Goal: Communication & Community: Participate in discussion

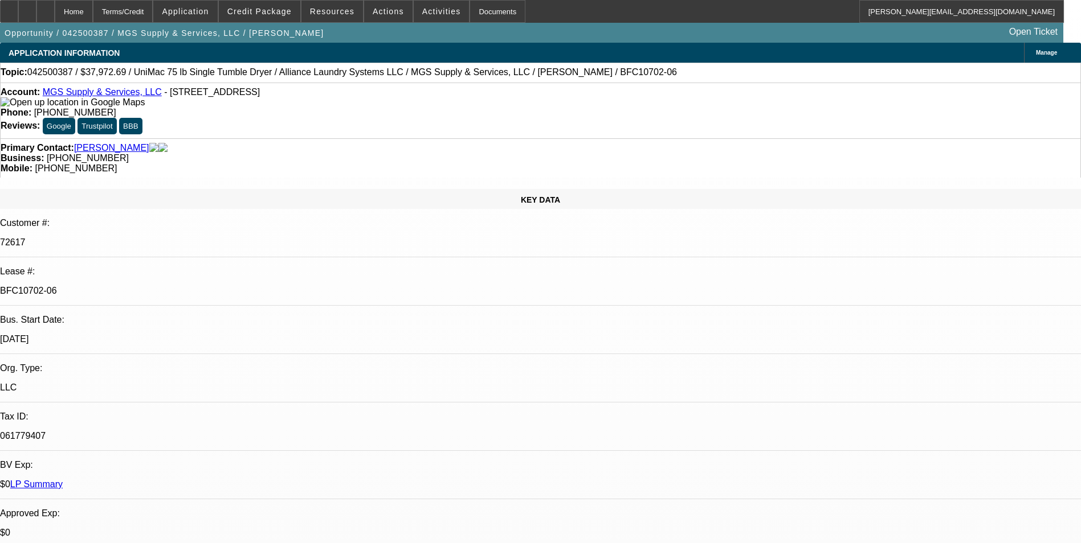
select select "0"
select select "6"
select select "0"
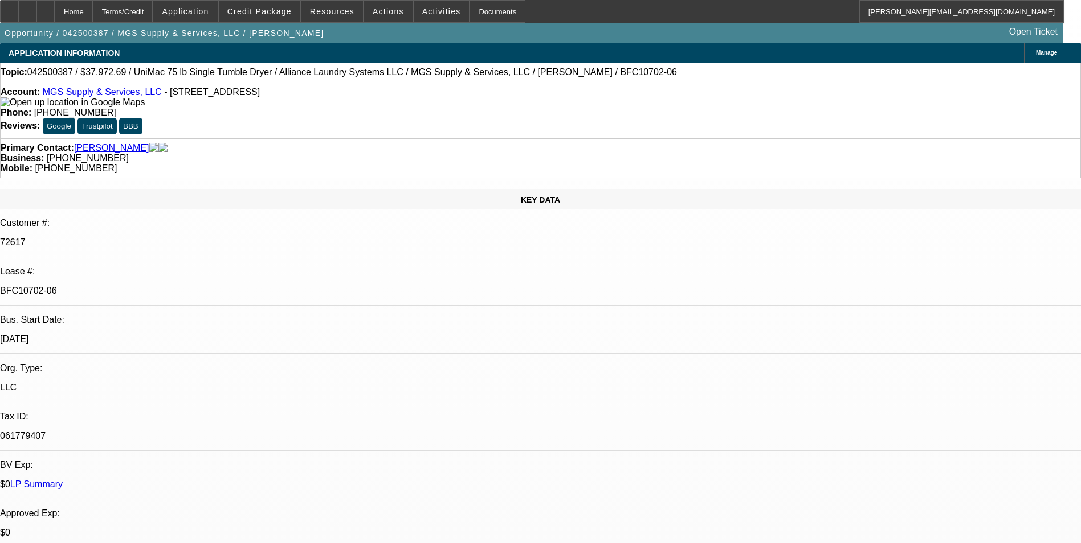
select select "0"
select select "6"
select select "0"
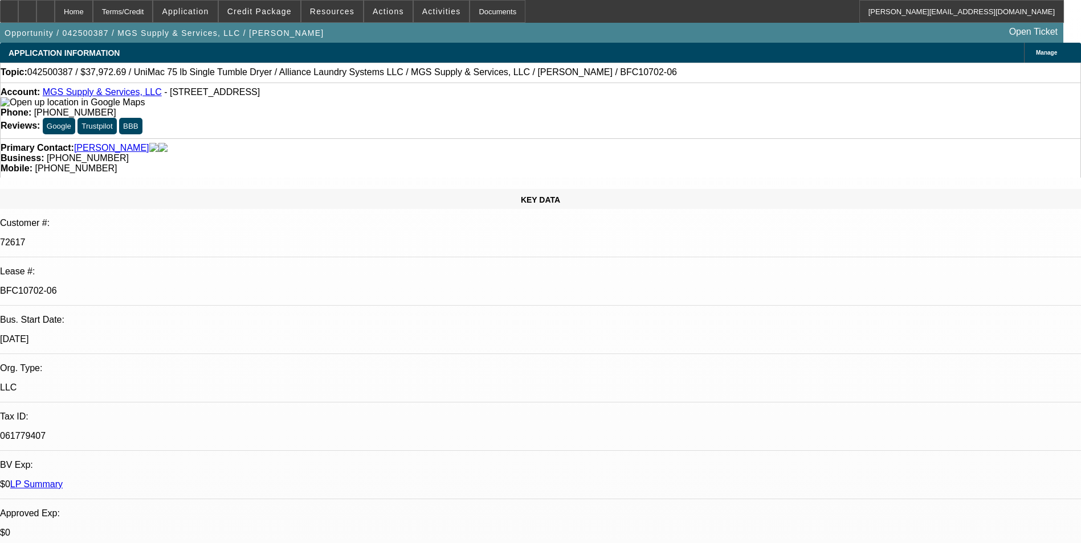
select select "0"
select select "6"
select select "0"
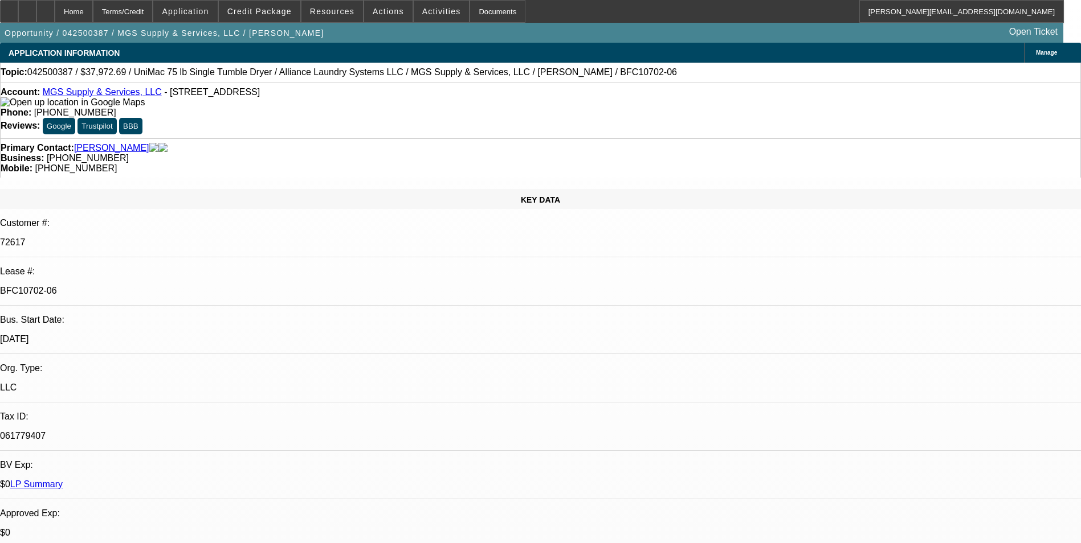
select select "6"
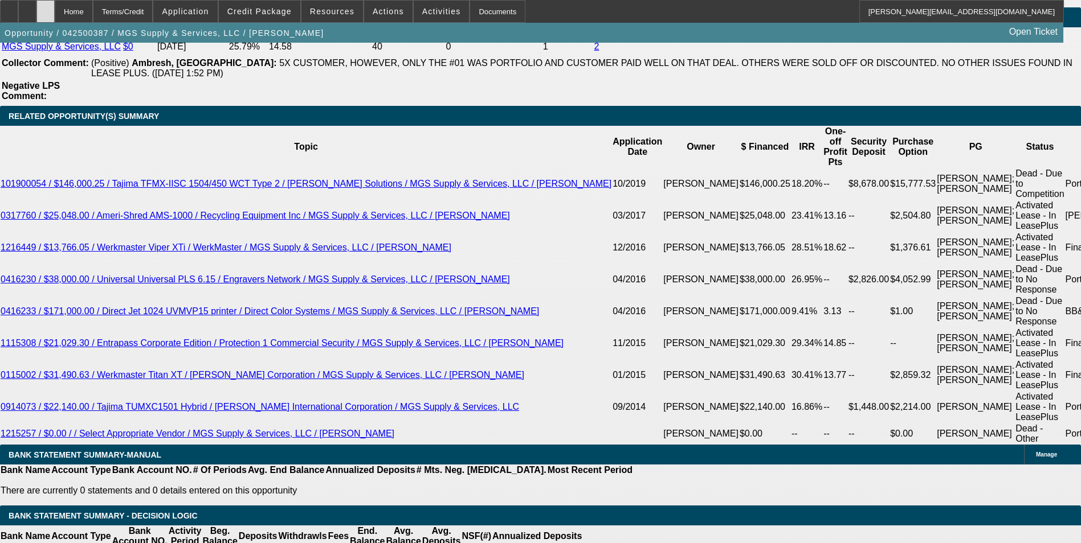
click at [46, 7] on icon at bounding box center [46, 7] width 0 height 0
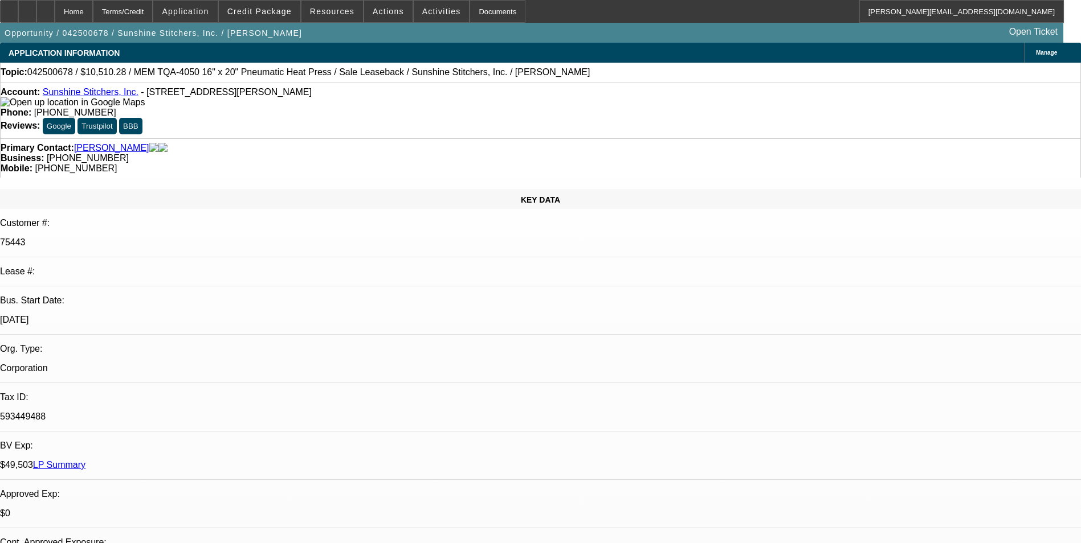
select select "0"
select select "6"
select select "0"
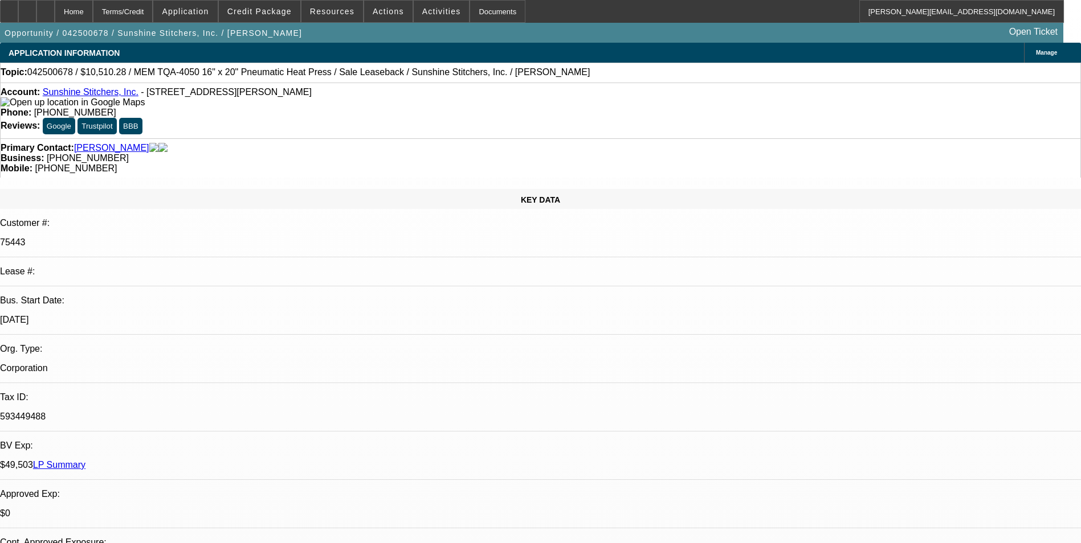
select select "0"
select select "6"
select select "0"
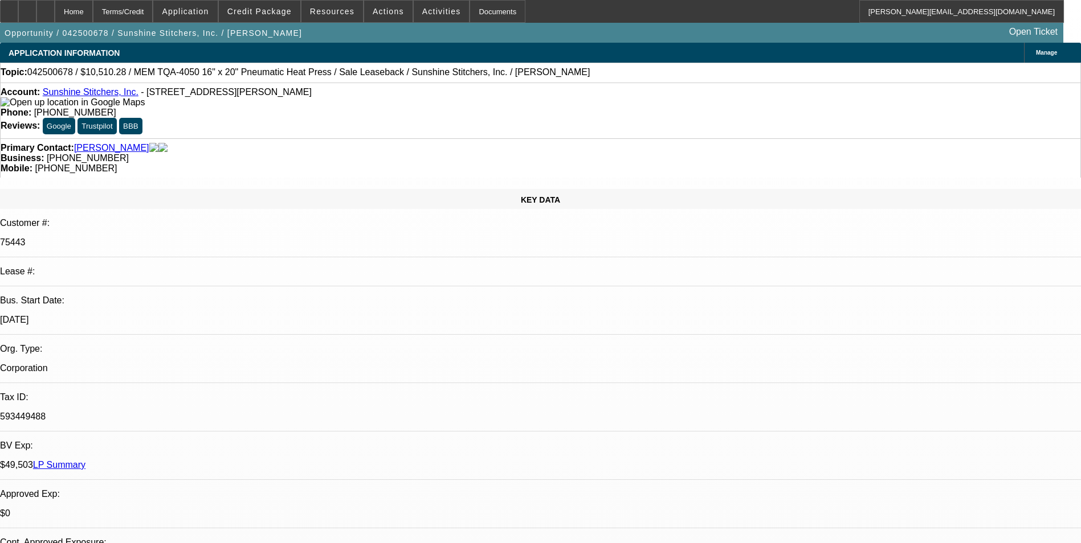
select select "0"
select select "6"
select select "0"
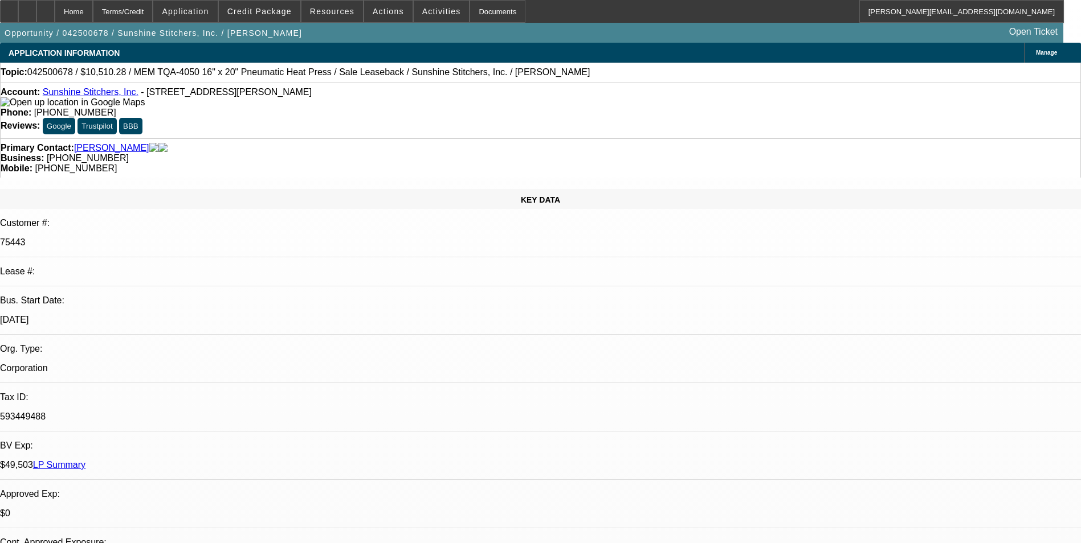
select select "6"
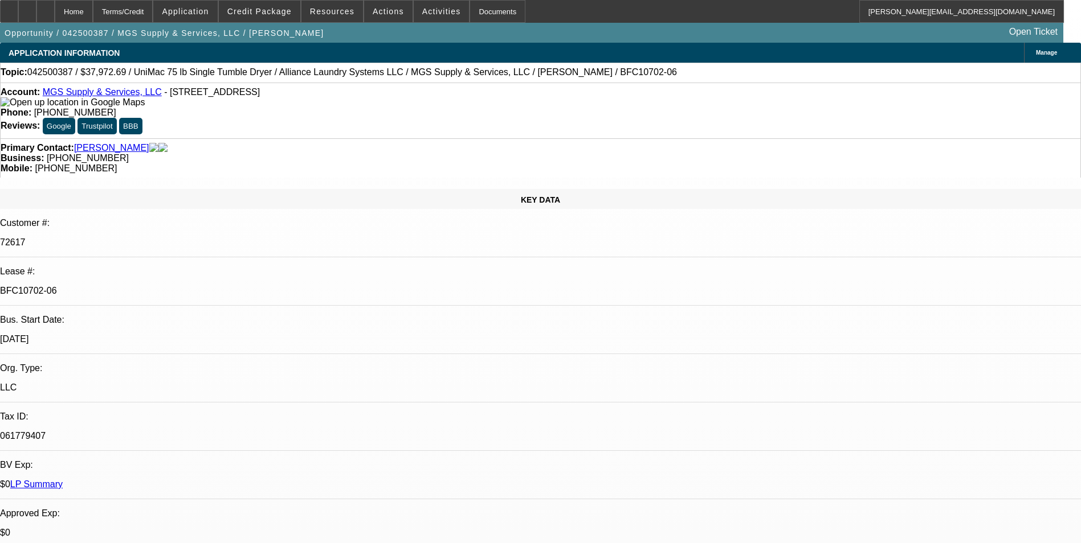
select select "0"
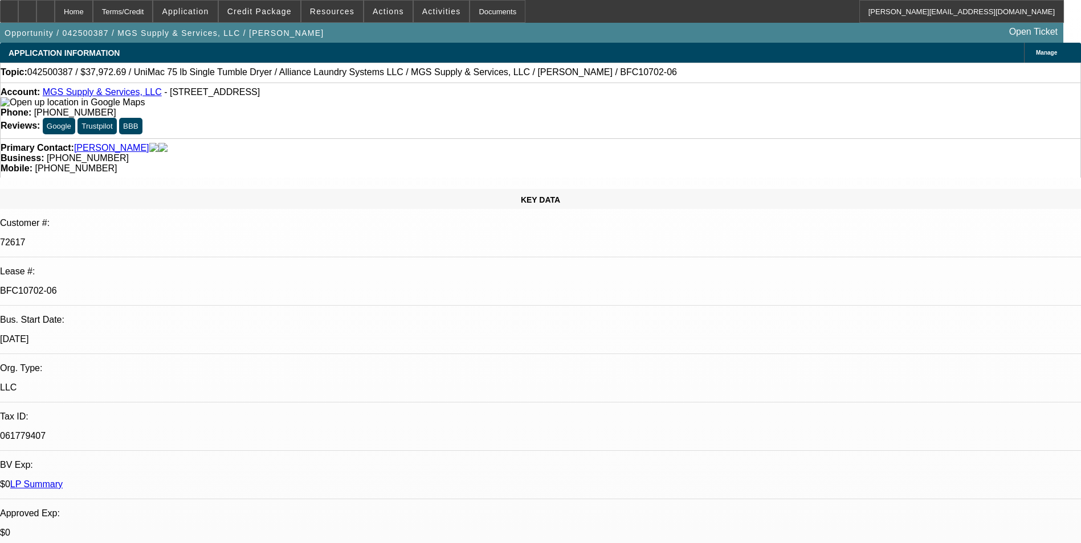
select select "0"
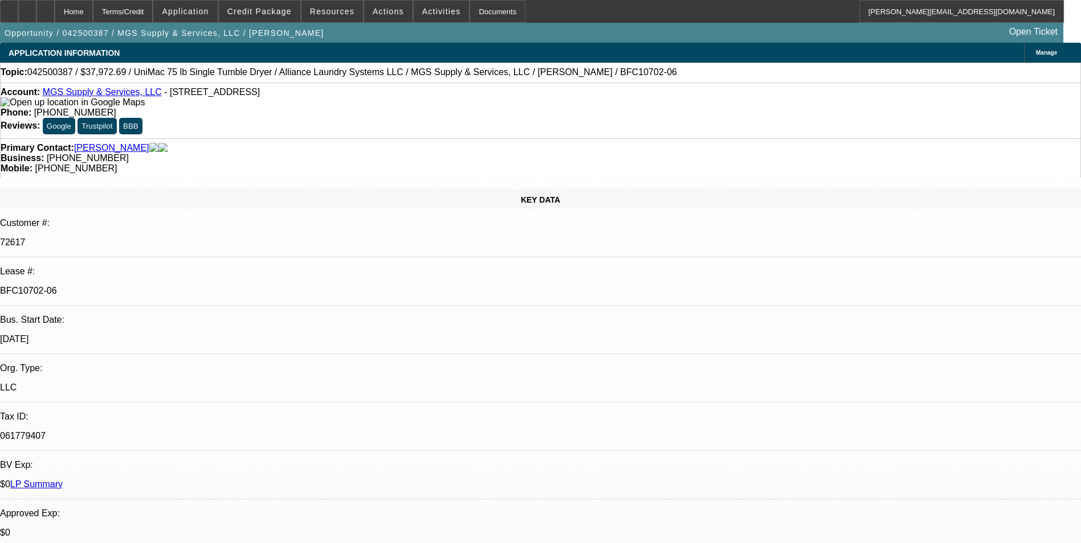
select select "0"
select select "1"
select select "6"
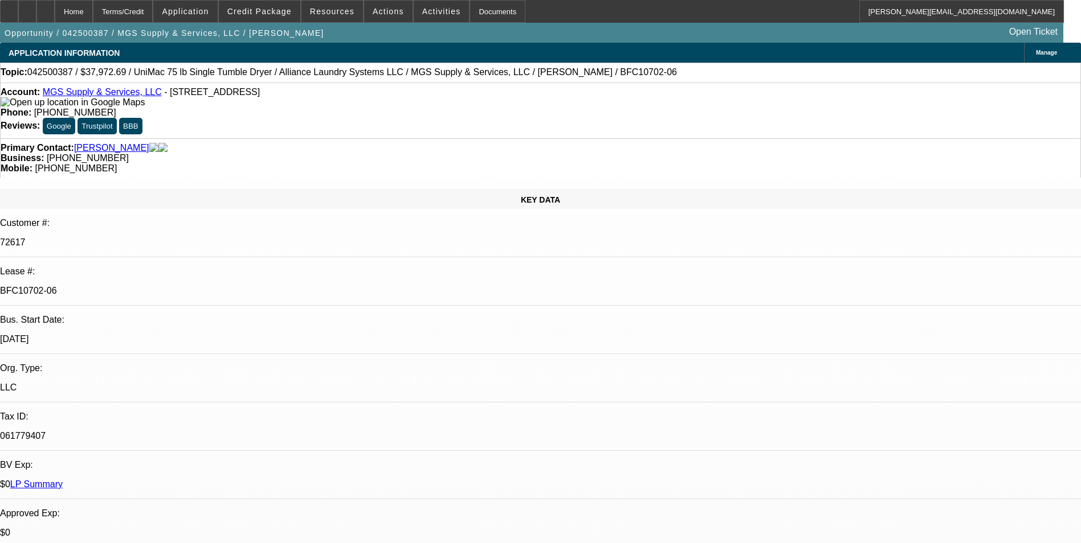
select select "1"
select select "6"
select select "1"
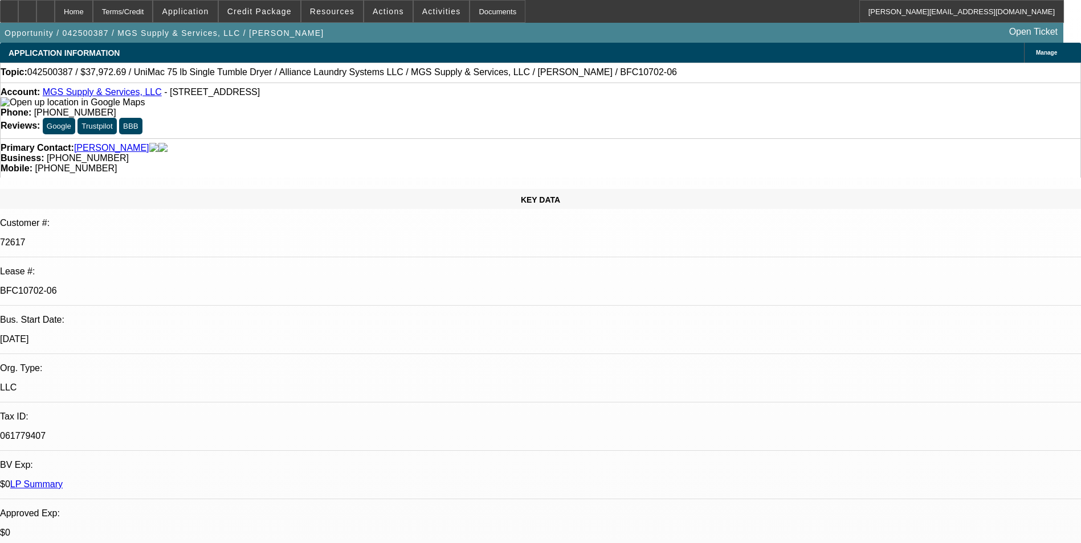
select select "6"
select select "1"
select select "6"
select select "0"
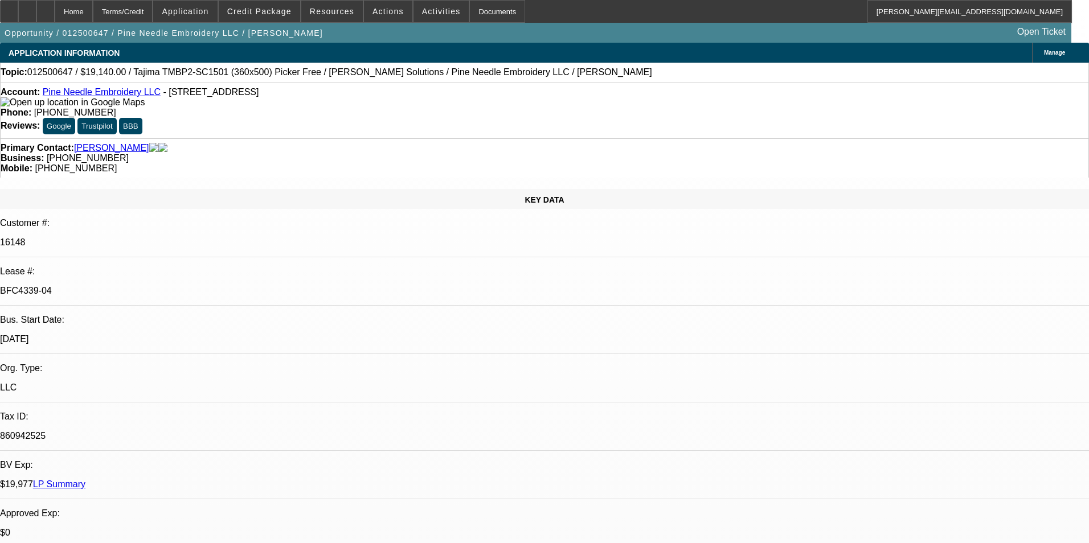
select select "2"
select select "0.1"
select select "4"
select select "0"
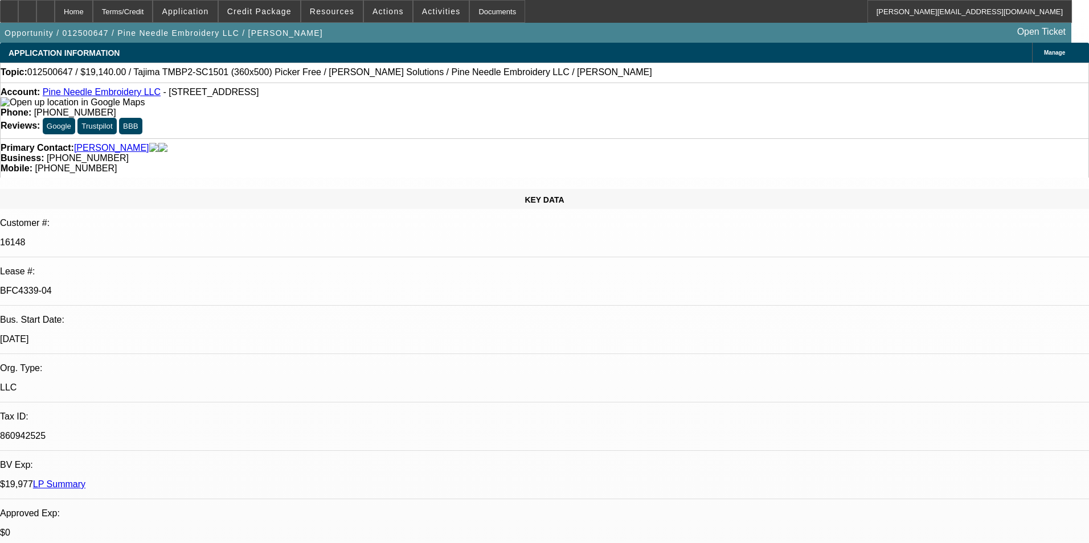
select select "2"
select select "0.1"
select select "4"
select select "0"
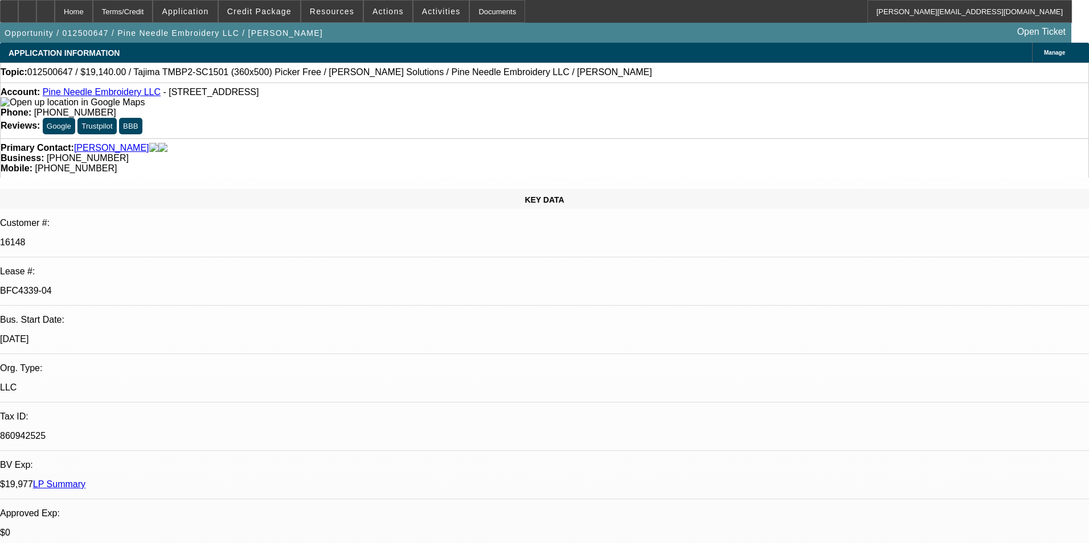
select select "2"
select select "0.1"
select select "4"
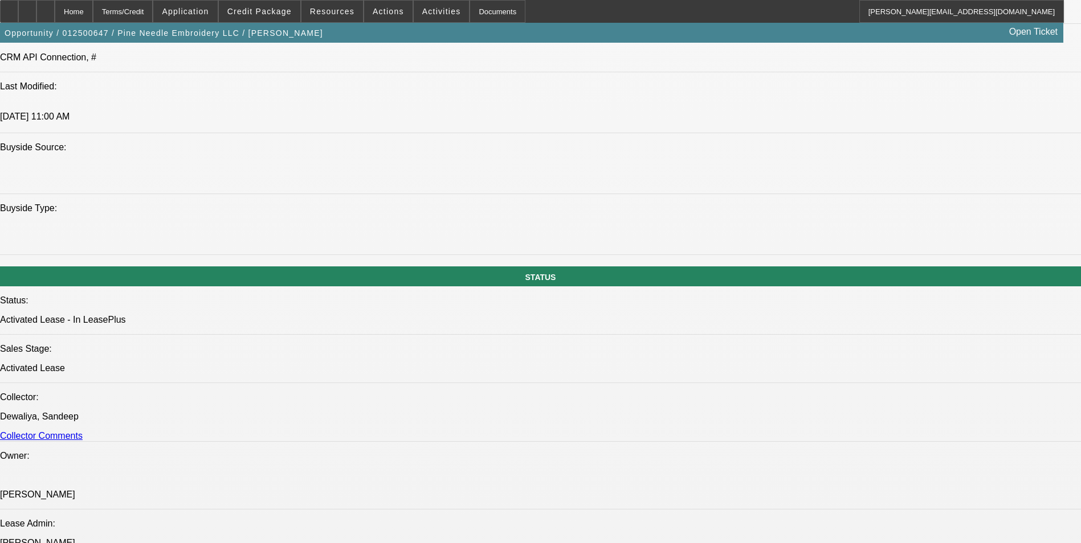
scroll to position [1139, 0]
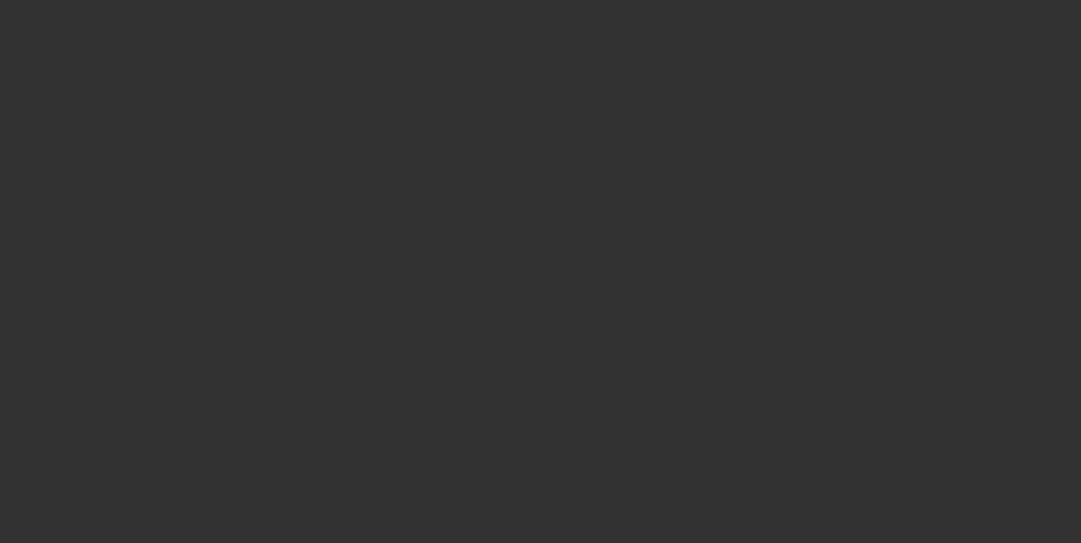
select select "0"
select select "2"
select select "0.1"
select select "4"
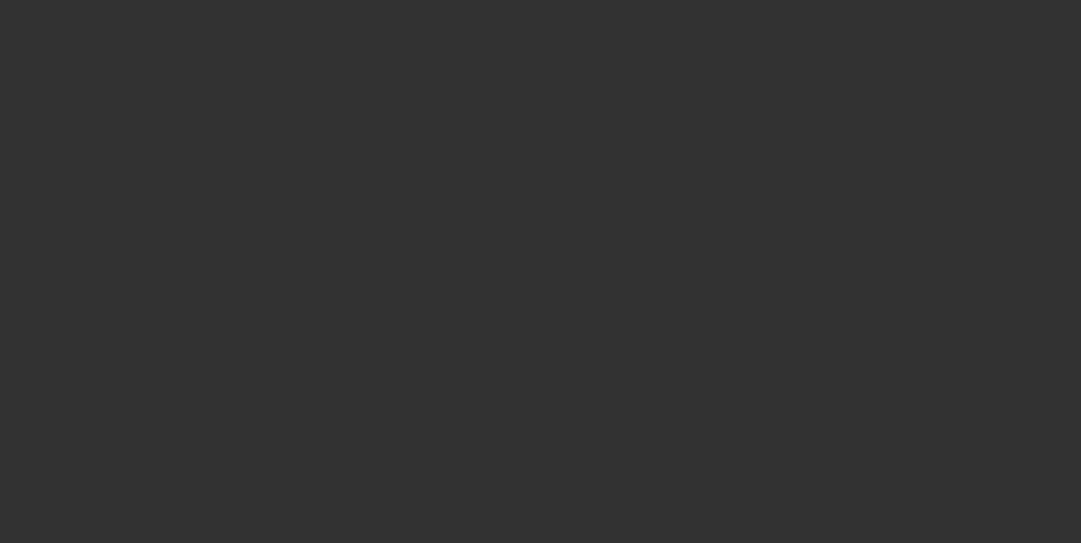
select select "0"
select select "2"
select select "0.1"
select select "4"
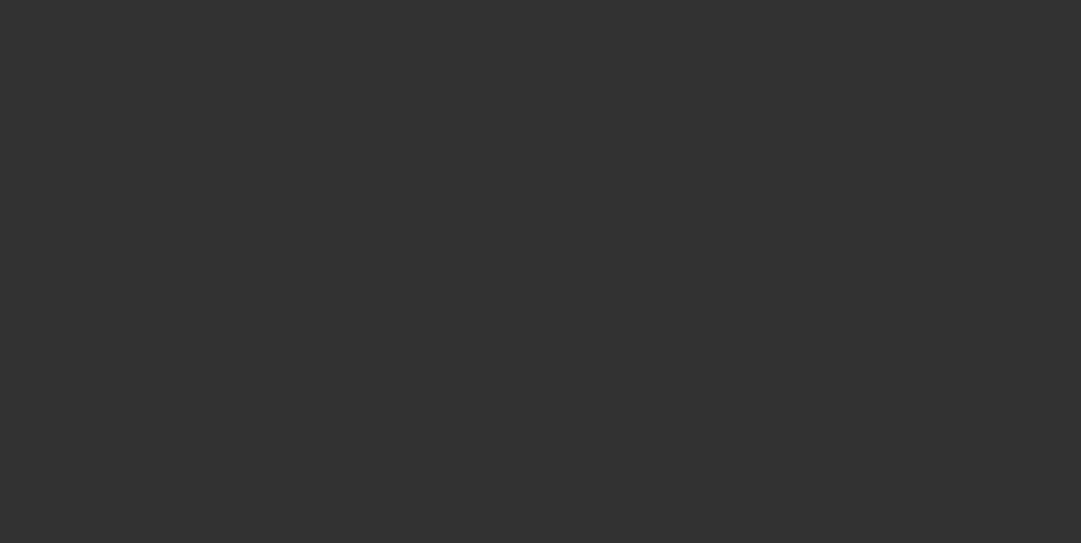
select select "0"
select select "0.1"
select select "4"
select select "0"
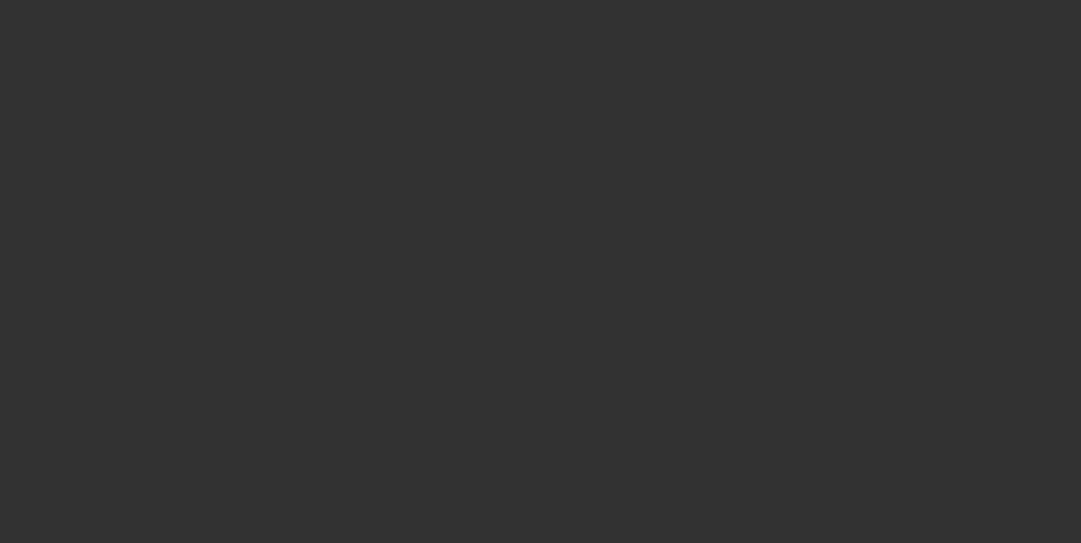
select select "2"
select select "0.1"
select select "4"
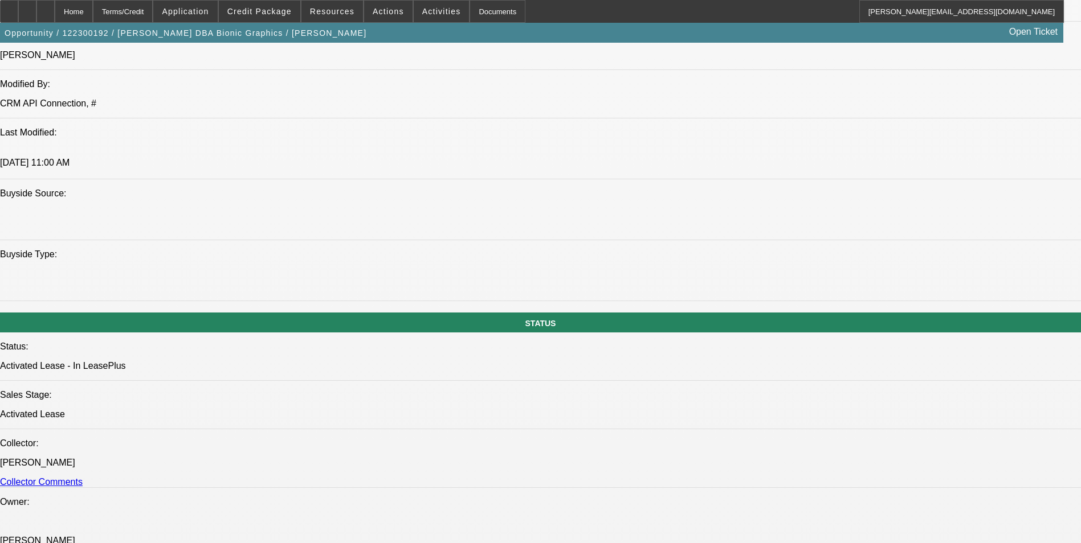
scroll to position [1025, 0]
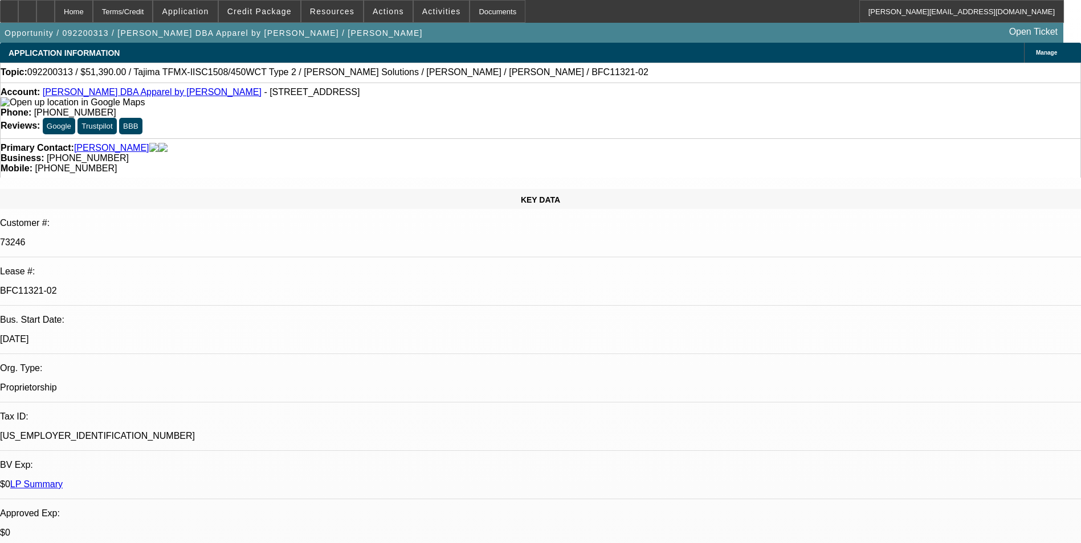
select select "0"
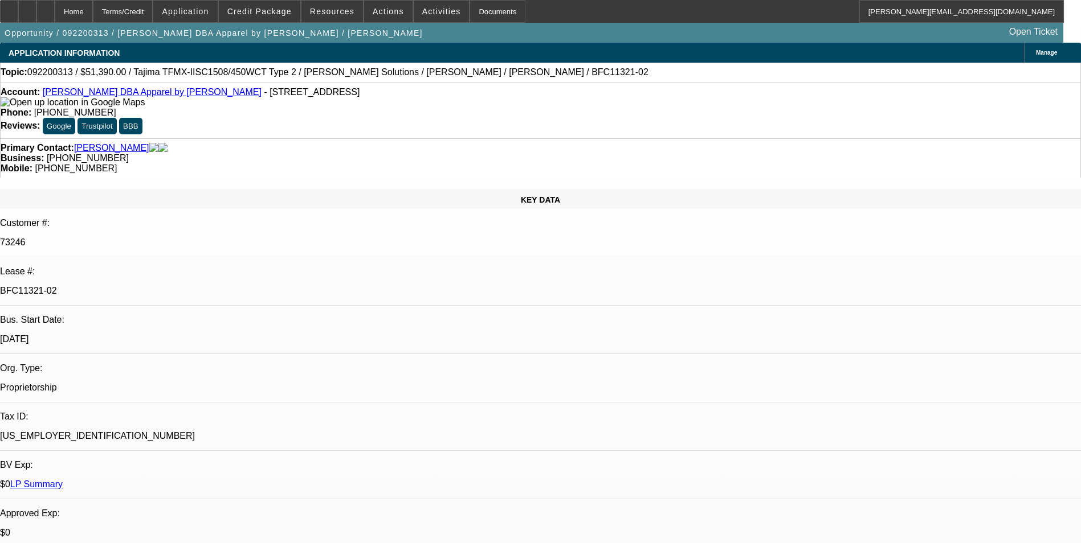
select select "0"
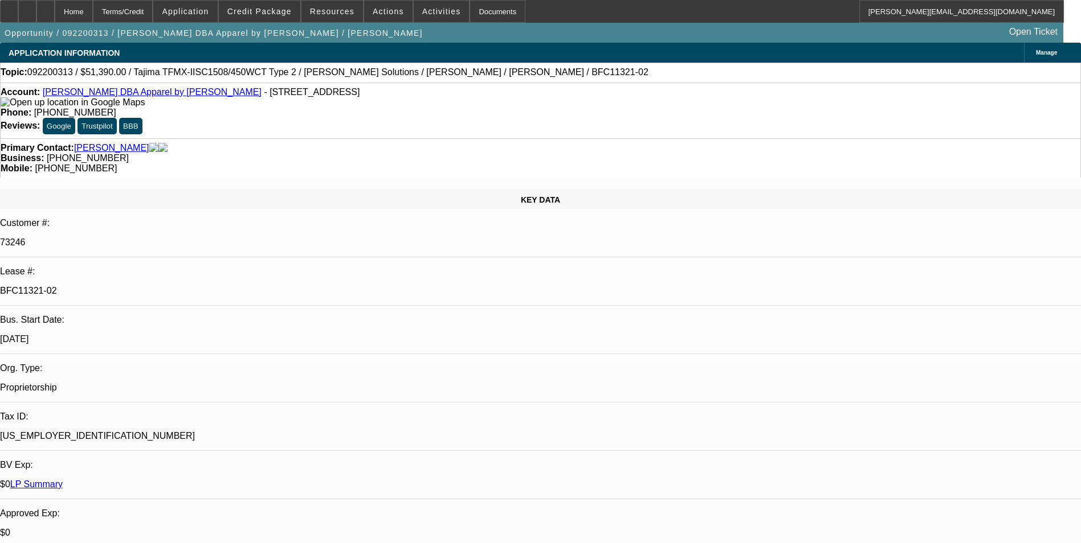
select select "0"
select select "1"
select select "3"
select select "2"
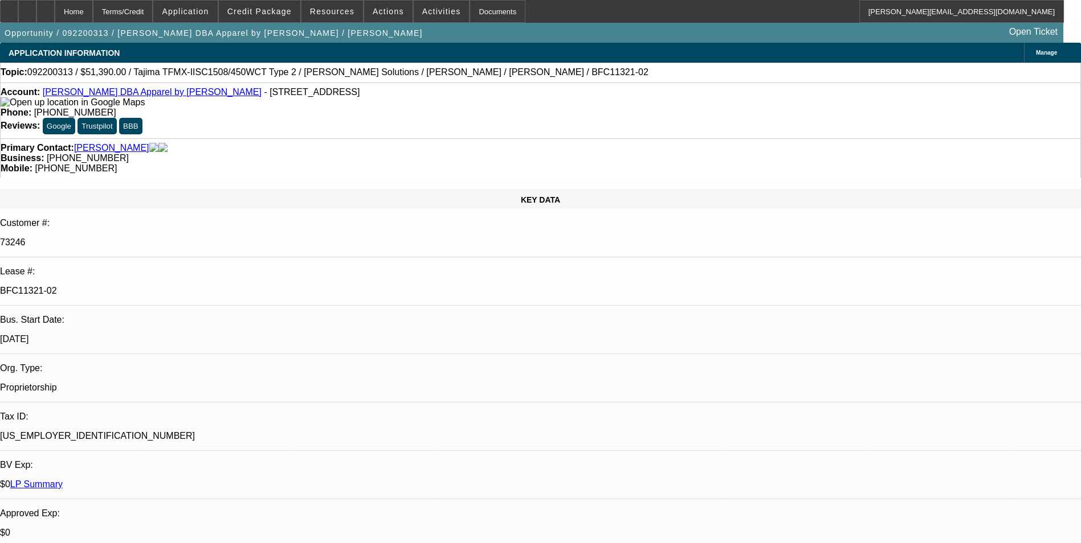
select select "1"
select select "3"
select select "2"
select select "1"
select select "3"
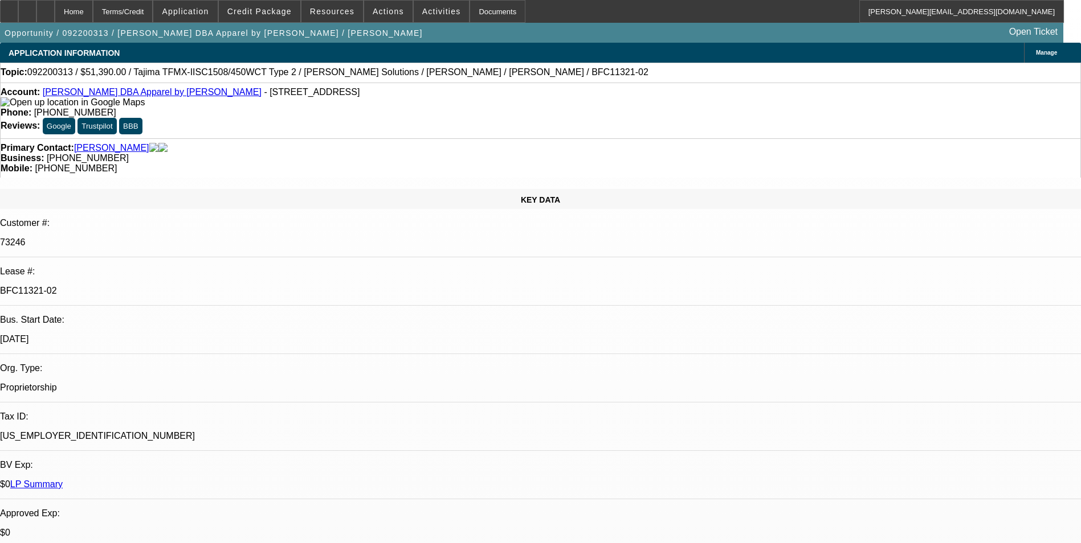
select select "2"
select select "1"
select select "3"
select select "2"
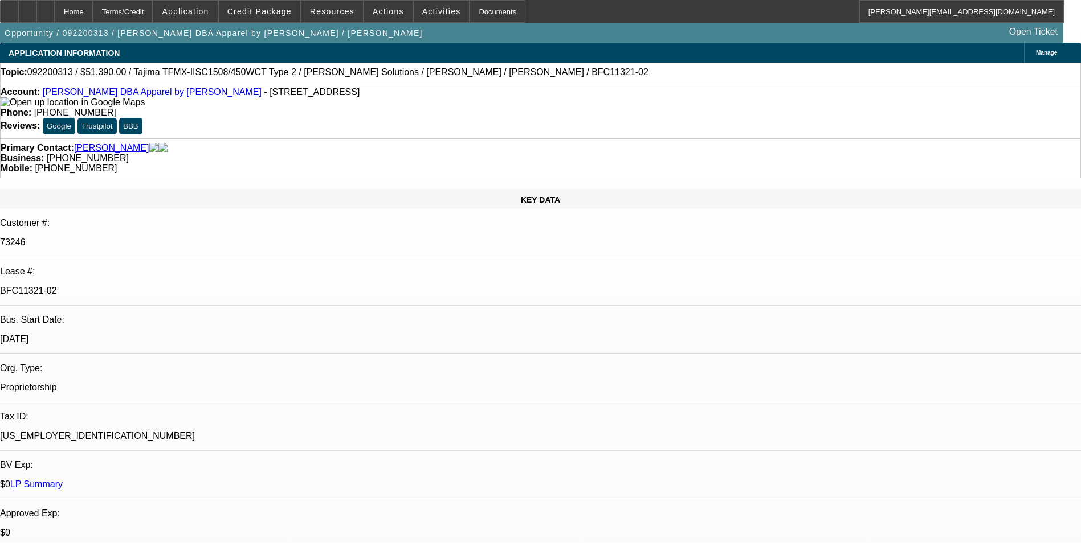
scroll to position [5687, 0]
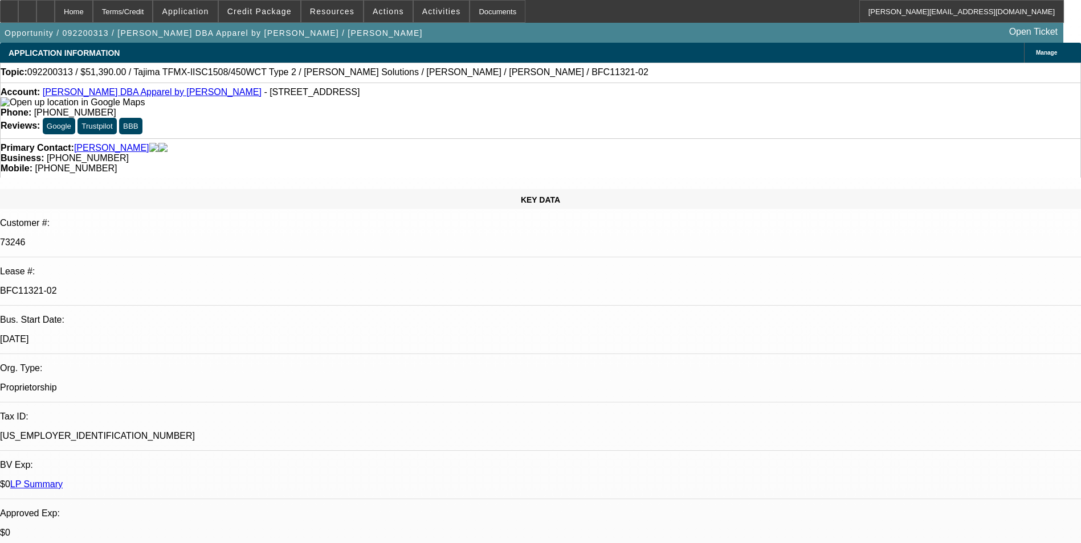
scroll to position [5516, 0]
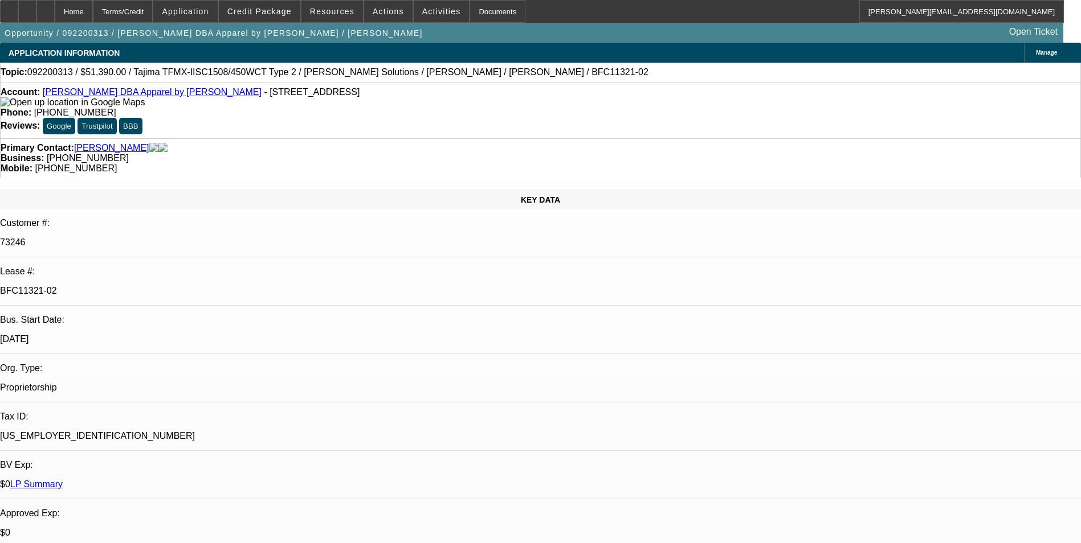
drag, startPoint x: 870, startPoint y: 160, endPoint x: 870, endPoint y: 136, distance: 24.5
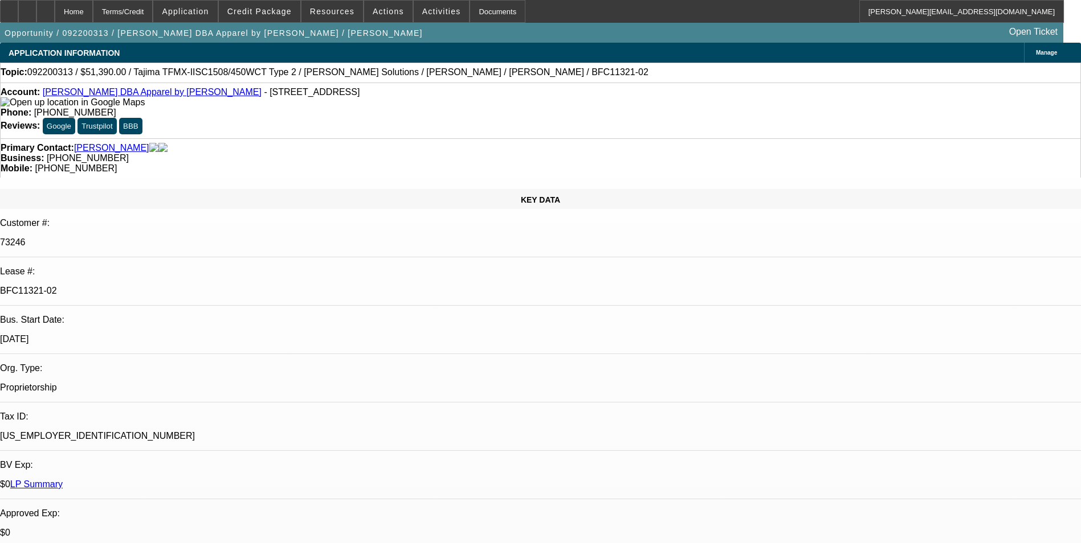
drag, startPoint x: 861, startPoint y: 182, endPoint x: 867, endPoint y: 170, distance: 13.0
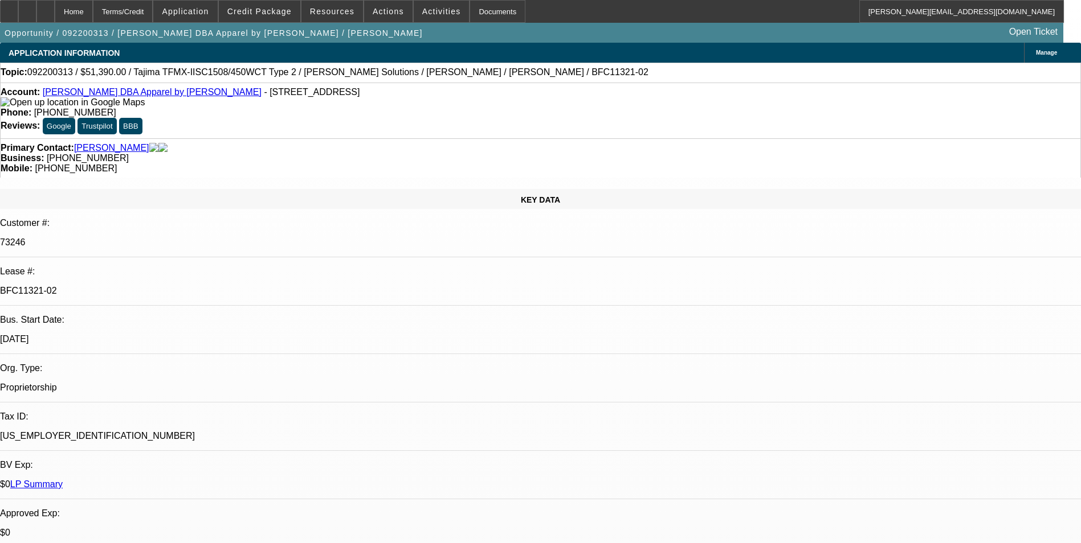
scroll to position [4946, 0]
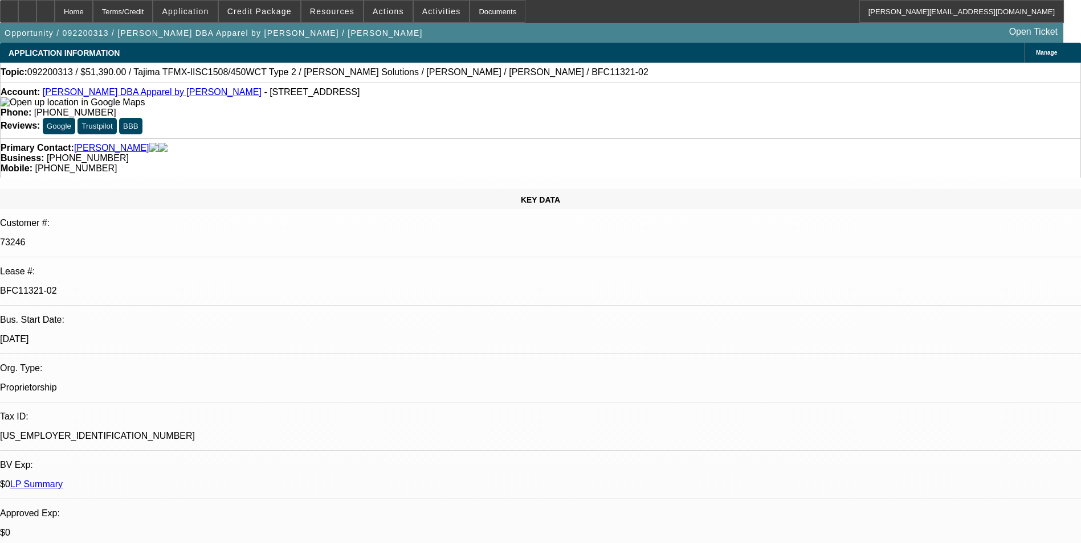
scroll to position [4605, 0]
drag, startPoint x: 879, startPoint y: 162, endPoint x: 875, endPoint y: 138, distance: 24.2
drag, startPoint x: 875, startPoint y: 138, endPoint x: 875, endPoint y: 128, distance: 10.3
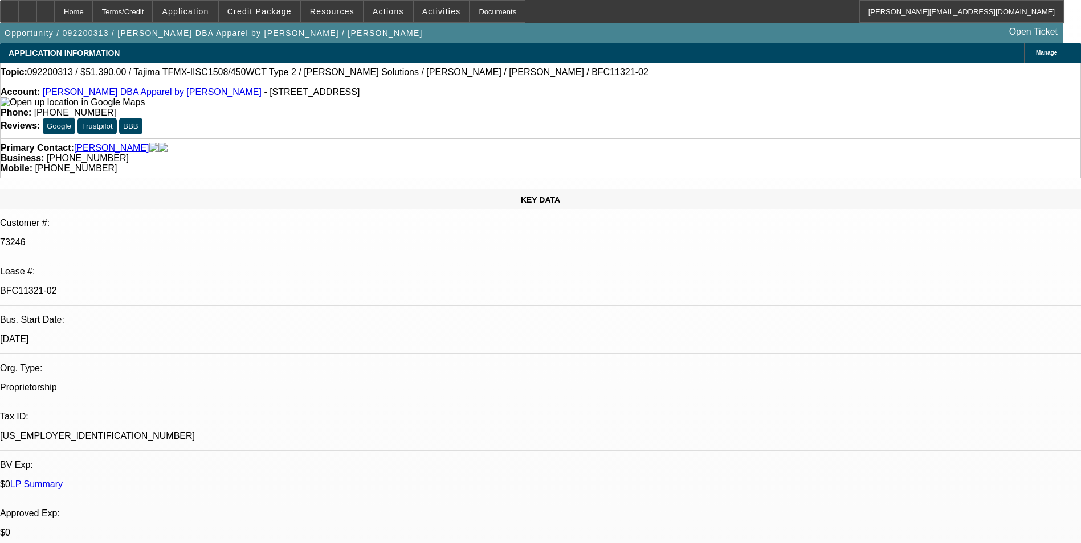
scroll to position [4491, 0]
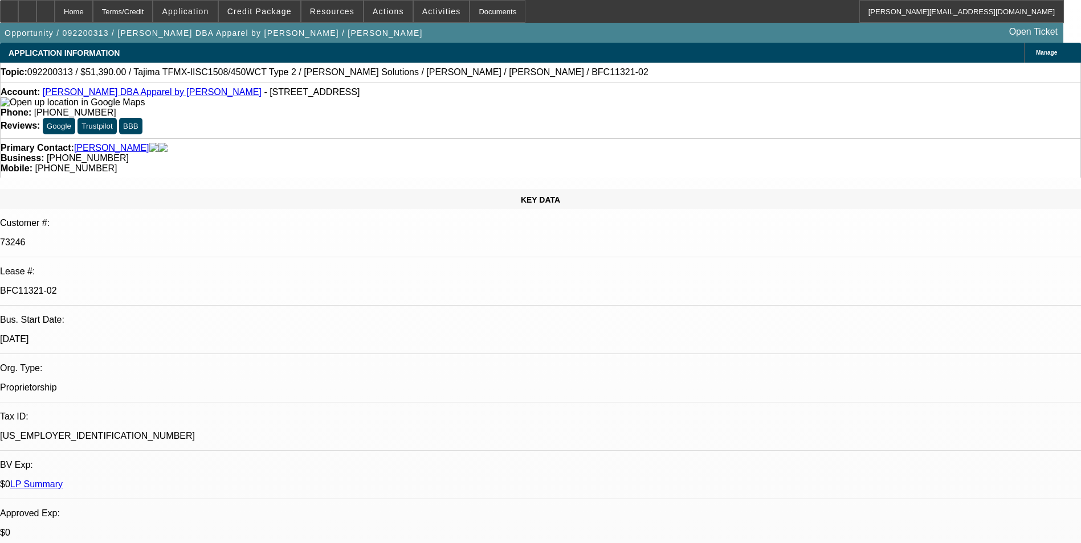
drag, startPoint x: 836, startPoint y: 173, endPoint x: 804, endPoint y: 145, distance: 42.4
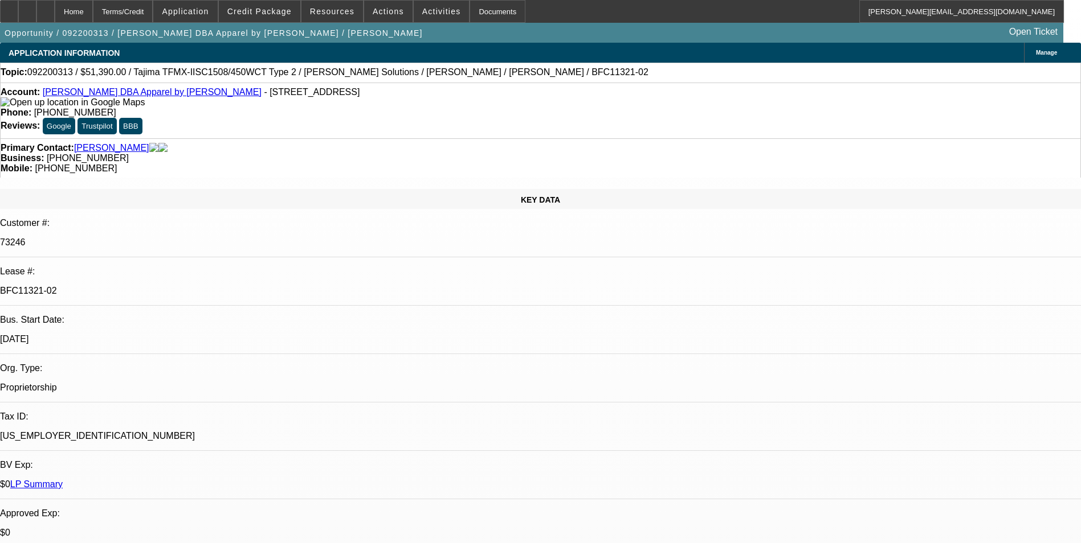
scroll to position [3864, 0]
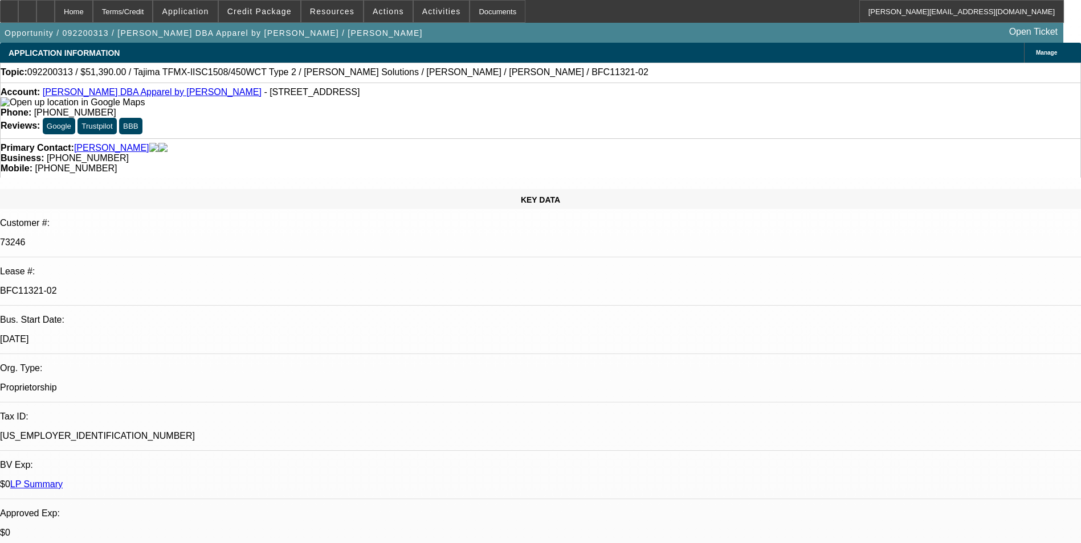
drag, startPoint x: 882, startPoint y: 171, endPoint x: 881, endPoint y: 152, distance: 19.4
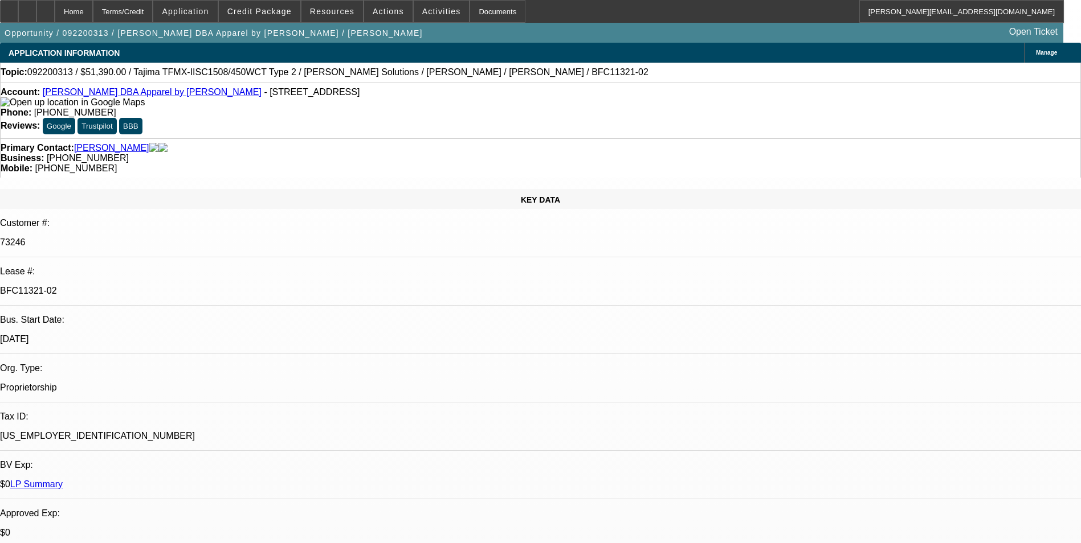
scroll to position [2839, 0]
drag, startPoint x: 832, startPoint y: 182, endPoint x: 823, endPoint y: 166, distance: 18.6
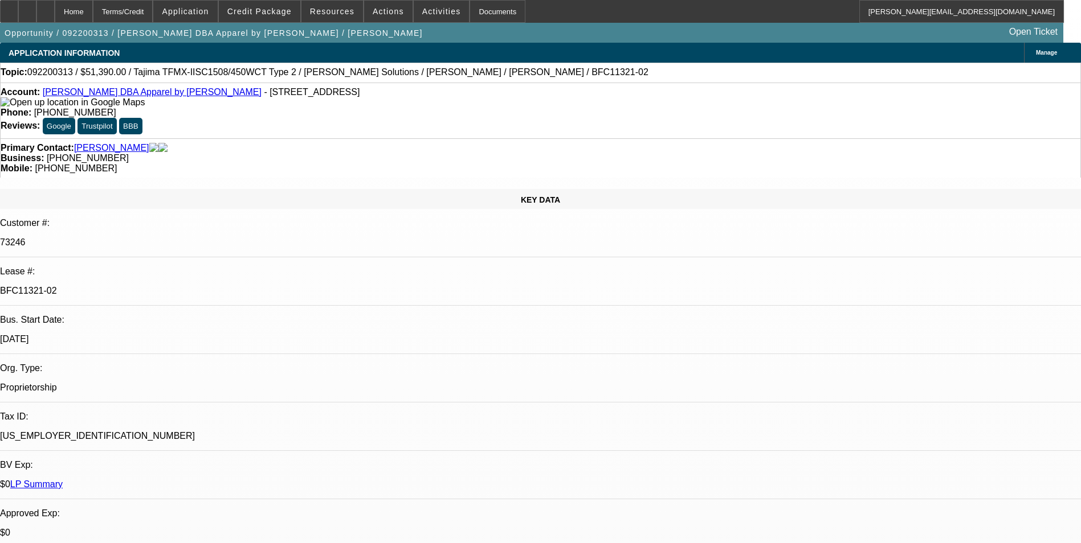
scroll to position [2326, 0]
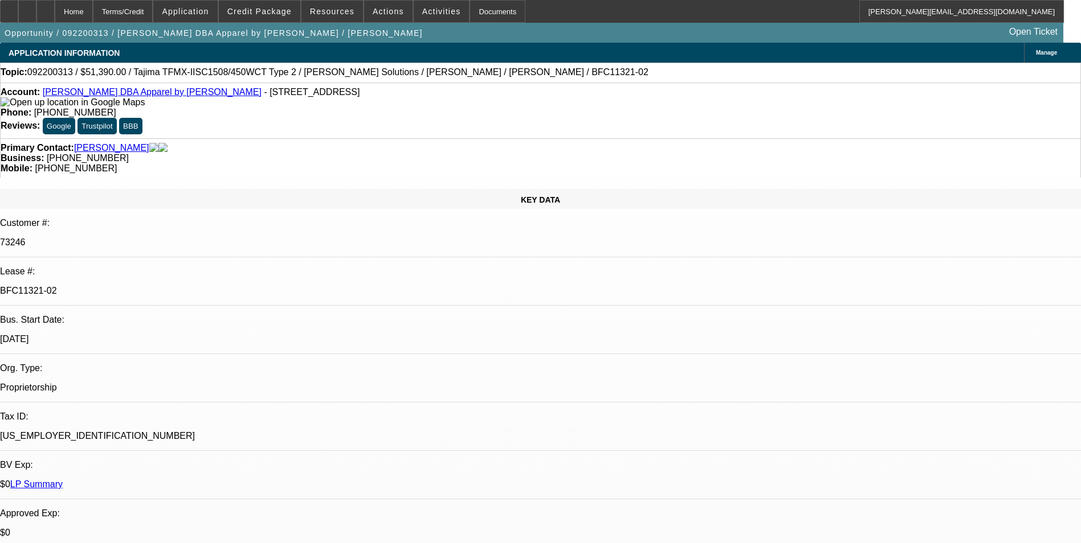
drag, startPoint x: 877, startPoint y: 161, endPoint x: 880, endPoint y: 139, distance: 22.4
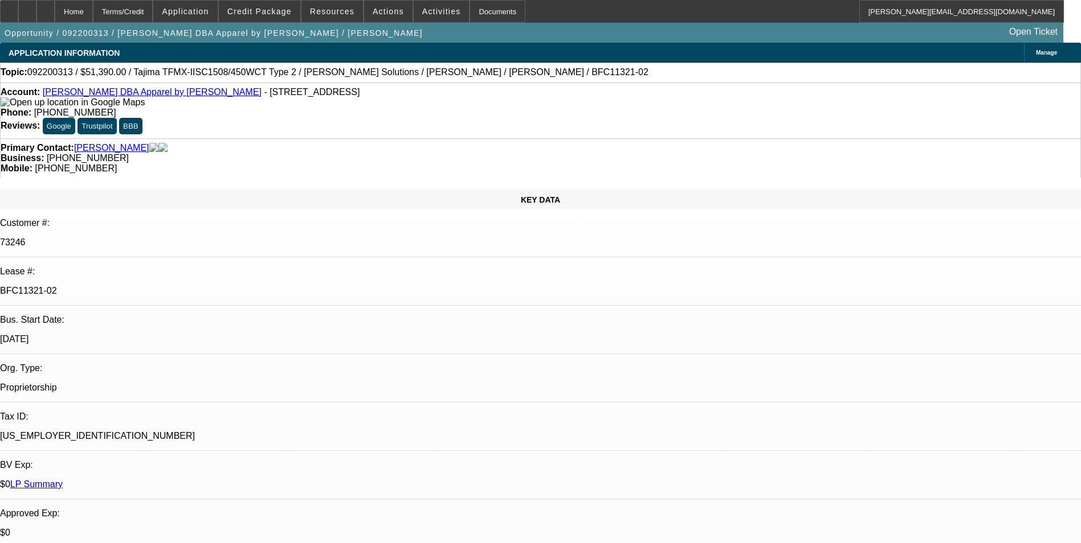
scroll to position [560, 0]
